Goal: Task Accomplishment & Management: Use online tool/utility

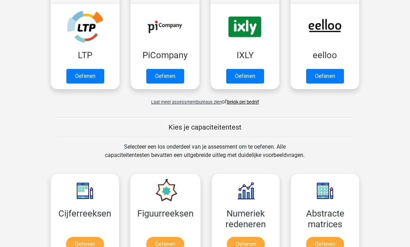
scroll to position [152, 0]
click at [89, 246] on link "Oefenen" at bounding box center [85, 244] width 38 height 15
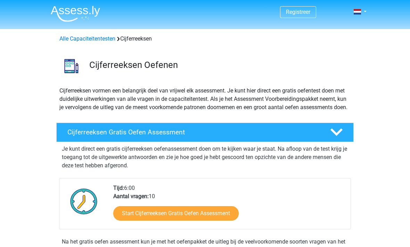
click at [213, 220] on link "Start Cijferreeksen Gratis Oefen Assessment" at bounding box center [175, 214] width 125 height 15
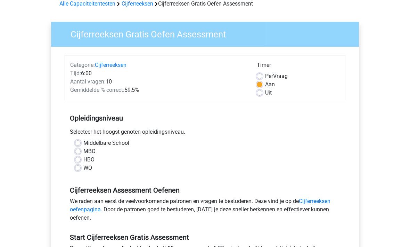
scroll to position [55, 0]
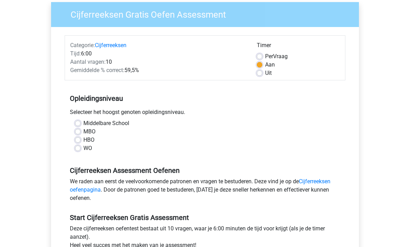
click at [89, 134] on label "MBO" at bounding box center [89, 132] width 12 height 8
click at [81, 134] on input "MBO" at bounding box center [78, 131] width 6 height 7
radio input "true"
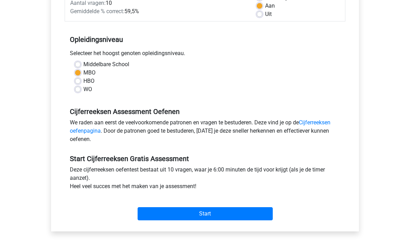
scroll to position [115, 0]
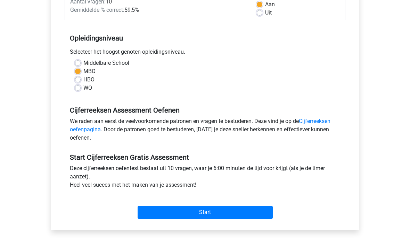
click at [244, 214] on input "Start" at bounding box center [204, 213] width 135 height 13
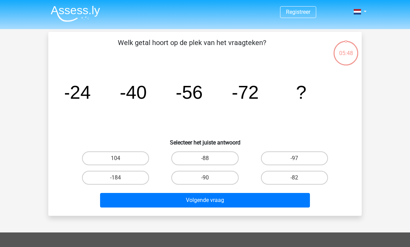
click at [221, 164] on label "-88" at bounding box center [204, 159] width 67 height 14
click at [209, 163] on input "-88" at bounding box center [207, 161] width 5 height 5
radio input "true"
click at [234, 202] on button "Volgende vraag" at bounding box center [205, 200] width 210 height 15
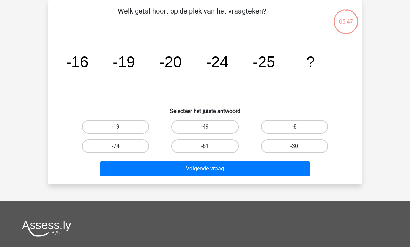
scroll to position [32, 0]
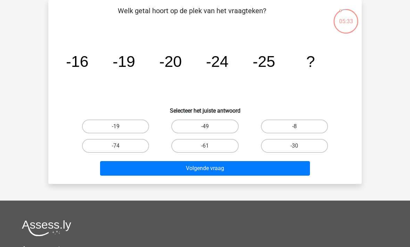
click at [305, 151] on label "-30" at bounding box center [294, 146] width 67 height 14
click at [298, 151] on input "-30" at bounding box center [296, 148] width 5 height 5
radio input "true"
click at [263, 171] on button "Volgende vraag" at bounding box center [205, 168] width 210 height 15
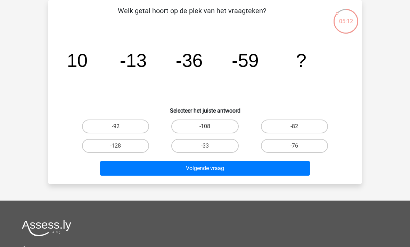
click at [310, 149] on label "-76" at bounding box center [294, 146] width 67 height 14
click at [298, 149] on input "-76" at bounding box center [296, 148] width 5 height 5
radio input "true"
click at [272, 169] on button "Volgende vraag" at bounding box center [205, 168] width 210 height 15
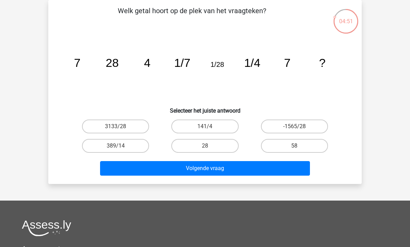
click at [218, 151] on label "28" at bounding box center [204, 146] width 67 height 14
click at [209, 151] on input "28" at bounding box center [207, 148] width 5 height 5
radio input "true"
click at [244, 168] on button "Volgende vraag" at bounding box center [205, 168] width 210 height 15
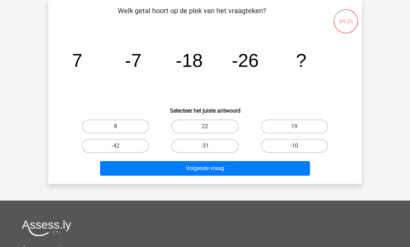
click at [209, 129] on input "22" at bounding box center [207, 129] width 5 height 5
radio input "true"
click at [248, 171] on button "Volgende vraag" at bounding box center [205, 168] width 210 height 15
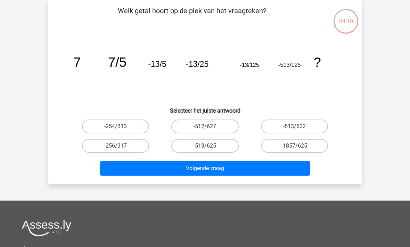
click at [297, 148] on input "-1857/625" at bounding box center [296, 148] width 5 height 5
radio input "true"
click at [256, 169] on button "Volgende vraag" at bounding box center [205, 168] width 210 height 15
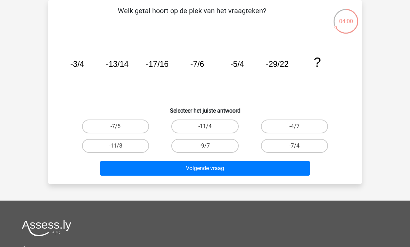
click at [222, 126] on label "-11/4" at bounding box center [204, 127] width 67 height 14
click at [209, 127] on input "-11/4" at bounding box center [207, 129] width 5 height 5
radio input "true"
click at [238, 170] on button "Volgende vraag" at bounding box center [205, 168] width 210 height 15
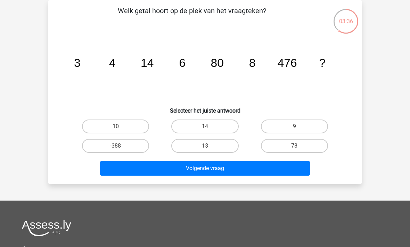
click at [309, 145] on label "78" at bounding box center [294, 146] width 67 height 14
click at [298, 146] on input "78" at bounding box center [296, 148] width 5 height 5
radio input "true"
click at [271, 170] on button "Volgende vraag" at bounding box center [205, 168] width 210 height 15
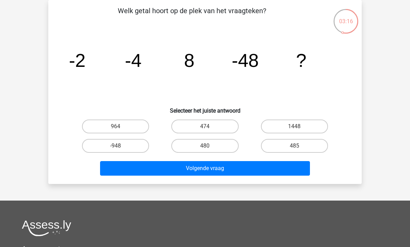
click at [308, 150] on label "485" at bounding box center [294, 146] width 67 height 14
click at [298, 150] on input "485" at bounding box center [296, 148] width 5 height 5
radio input "true"
click at [274, 170] on button "Volgende vraag" at bounding box center [205, 168] width 210 height 15
click at [287, 149] on label "375" at bounding box center [294, 146] width 67 height 14
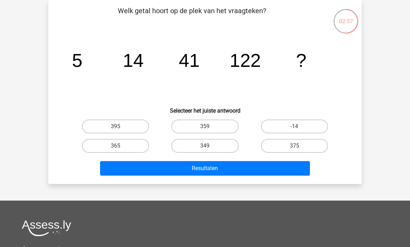
click at [294, 149] on input "375" at bounding box center [296, 148] width 5 height 5
radio input "true"
click at [252, 174] on button "Resultaten" at bounding box center [205, 168] width 210 height 15
